Goal: Task Accomplishment & Management: Manage account settings

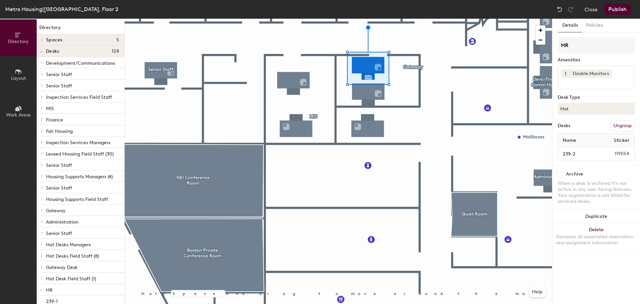
click at [594, 110] on button "Hot" at bounding box center [596, 109] width 77 height 12
click at [578, 128] on div "Assigned" at bounding box center [591, 129] width 67 height 10
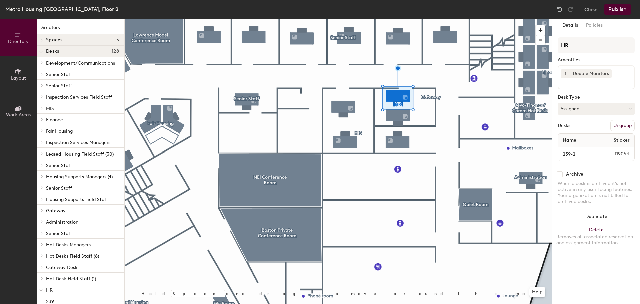
click at [618, 10] on button "Publish" at bounding box center [618, 9] width 26 height 11
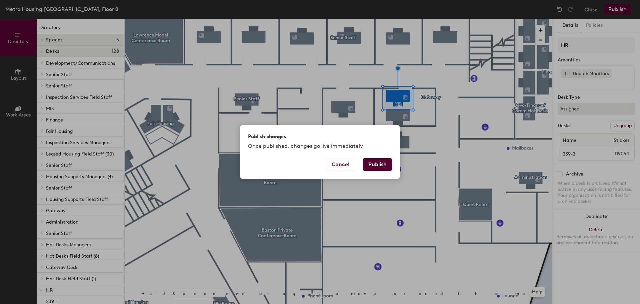
click at [381, 165] on button "Publish" at bounding box center [377, 164] width 29 height 13
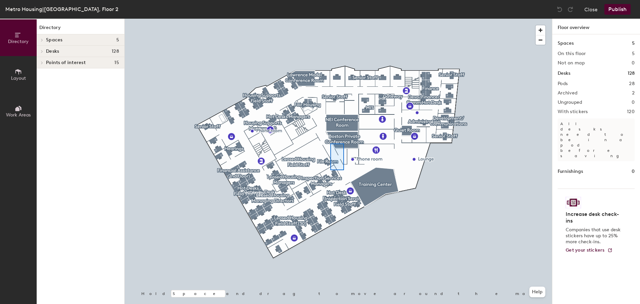
click at [330, 19] on div at bounding box center [339, 19] width 428 height 0
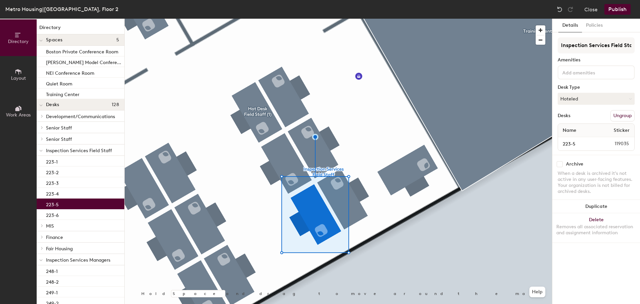
click at [613, 96] on button "Hoteled" at bounding box center [596, 99] width 77 height 12
click at [581, 119] on div "Assigned" at bounding box center [591, 119] width 67 height 10
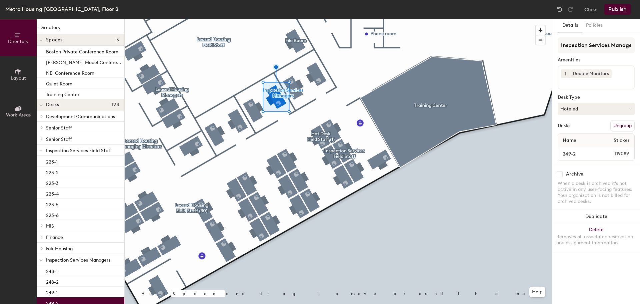
click at [620, 8] on button "Publish" at bounding box center [618, 9] width 26 height 11
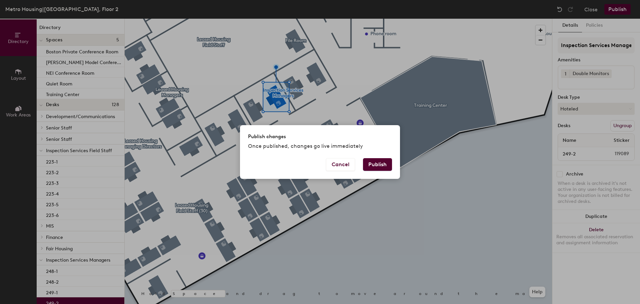
click at [376, 161] on button "Publish" at bounding box center [377, 164] width 29 height 13
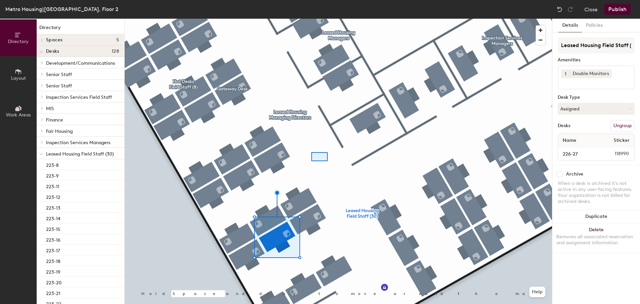
click at [312, 19] on div at bounding box center [339, 19] width 428 height 0
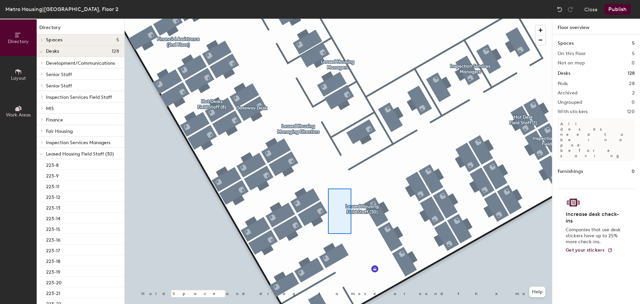
click at [329, 19] on div at bounding box center [339, 19] width 428 height 0
click at [461, 19] on div at bounding box center [339, 19] width 428 height 0
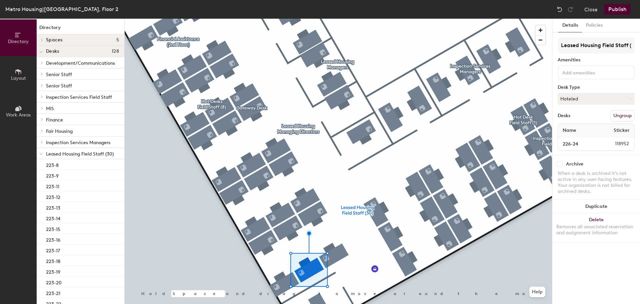
click at [585, 93] on button "Hoteled" at bounding box center [596, 99] width 77 height 12
click at [581, 118] on div "Assigned" at bounding box center [591, 119] width 67 height 10
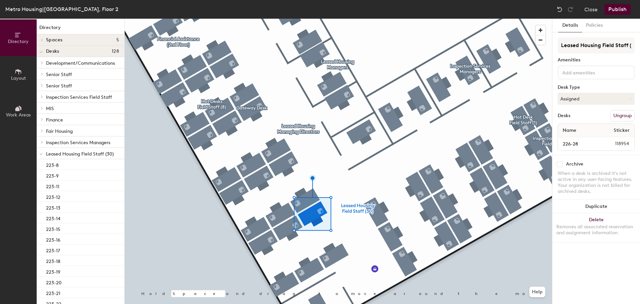
click at [619, 11] on button "Publish" at bounding box center [618, 9] width 26 height 11
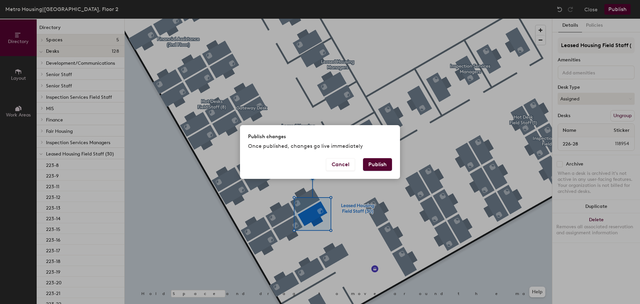
click at [380, 164] on button "Publish" at bounding box center [377, 164] width 29 height 13
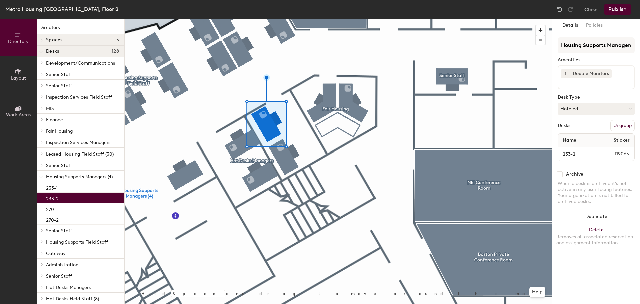
click at [586, 107] on button "Hoteled" at bounding box center [596, 109] width 77 height 12
click at [581, 129] on div "Assigned" at bounding box center [591, 129] width 67 height 10
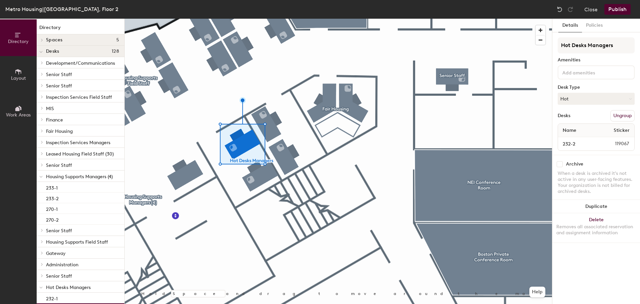
click at [596, 98] on button "Hot" at bounding box center [596, 99] width 77 height 12
click at [575, 119] on div "Assigned" at bounding box center [591, 119] width 67 height 10
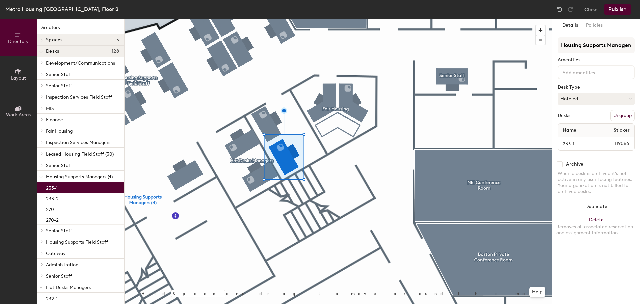
click at [577, 100] on button "Hoteled" at bounding box center [596, 99] width 77 height 12
click at [577, 120] on div "Assigned" at bounding box center [591, 119] width 67 height 10
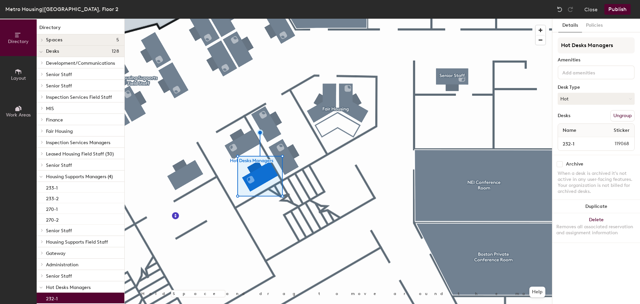
click at [582, 96] on button "Hot" at bounding box center [596, 99] width 77 height 12
click at [584, 118] on div "Assigned" at bounding box center [591, 119] width 67 height 10
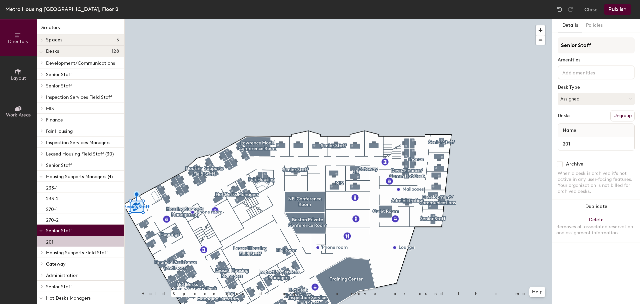
click at [622, 10] on button "Publish" at bounding box center [618, 9] width 26 height 11
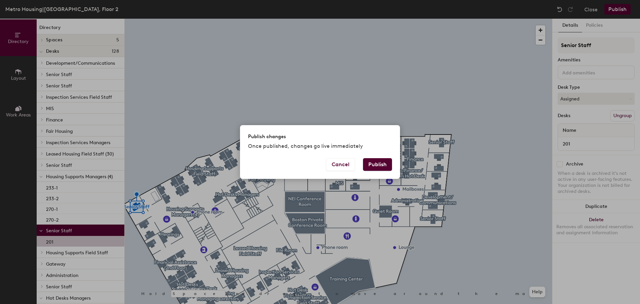
click at [382, 165] on button "Publish" at bounding box center [377, 164] width 29 height 13
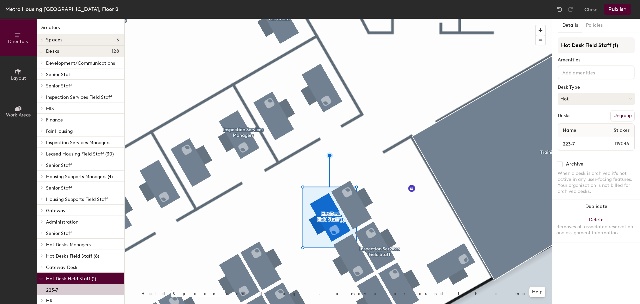
click at [593, 98] on button "Hot" at bounding box center [596, 99] width 77 height 12
click at [574, 119] on div "Assigned" at bounding box center [591, 119] width 67 height 10
click at [620, 10] on button "Publish" at bounding box center [618, 9] width 26 height 11
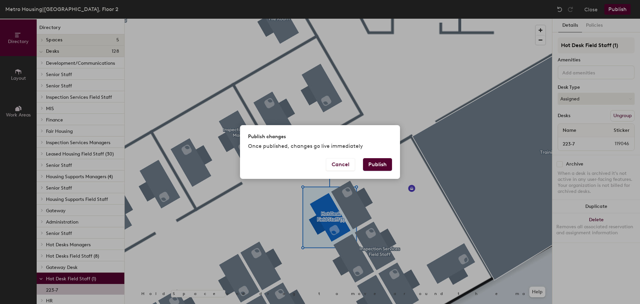
click at [341, 162] on button "Cancel" at bounding box center [340, 164] width 29 height 13
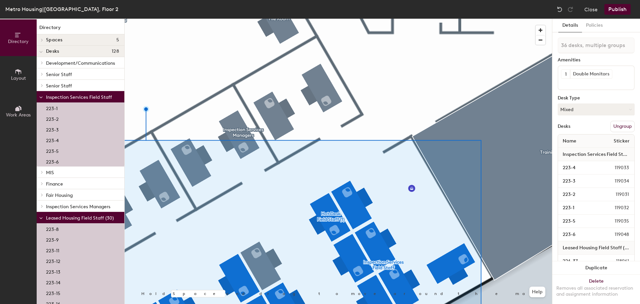
click at [589, 111] on button "Mixed" at bounding box center [596, 109] width 77 height 12
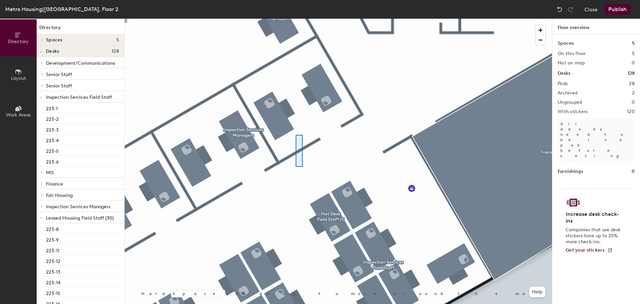
click at [304, 19] on div at bounding box center [339, 19] width 428 height 0
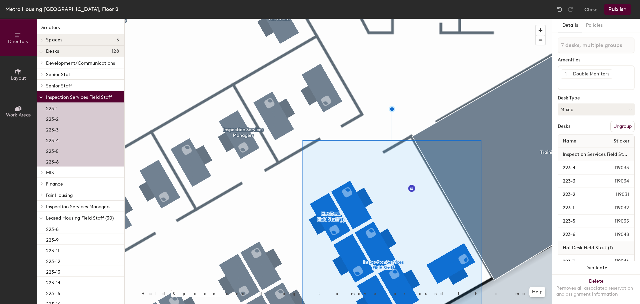
click at [584, 112] on button "Mixed" at bounding box center [596, 109] width 77 height 12
click at [578, 129] on div "Assigned" at bounding box center [591, 130] width 67 height 10
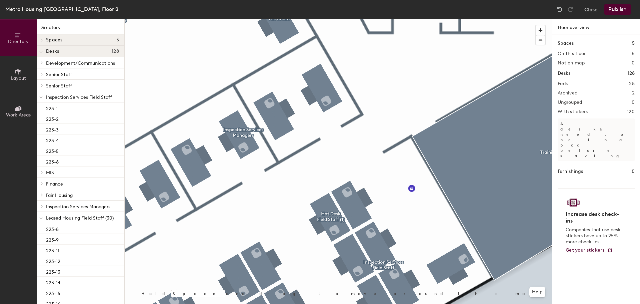
click at [624, 9] on button "Publish" at bounding box center [618, 9] width 26 height 11
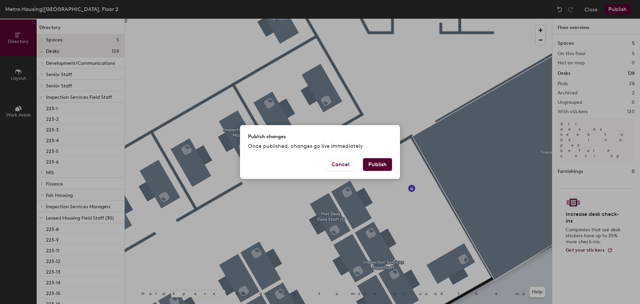
click at [380, 161] on button "Publish" at bounding box center [377, 164] width 29 height 13
